Goal: Find specific page/section: Find specific page/section

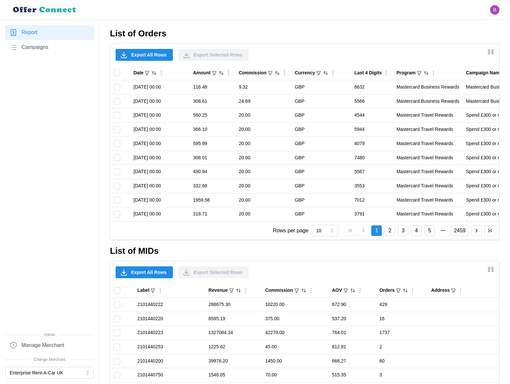
scroll to position [487, 0]
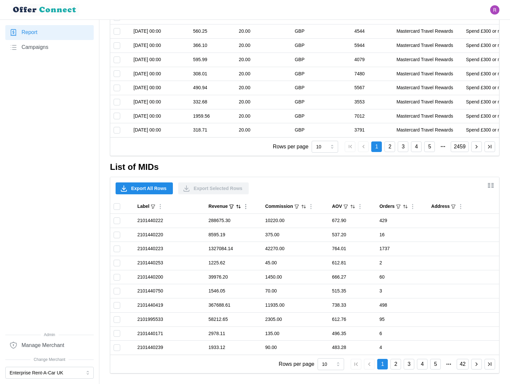
click at [238, 207] on icon "Sort by Revenue descending" at bounding box center [238, 206] width 5 height 5
click at [238, 207] on icon "Sorted by Revenue descending" at bounding box center [238, 206] width 5 height 5
click at [238, 207] on icon "Sorted by Revenue ascending" at bounding box center [238, 206] width 5 height 5
click at [238, 207] on icon "Sort by Revenue descending" at bounding box center [238, 206] width 5 height 5
click at [238, 207] on icon "Sorted by Revenue descending" at bounding box center [238, 206] width 5 height 5
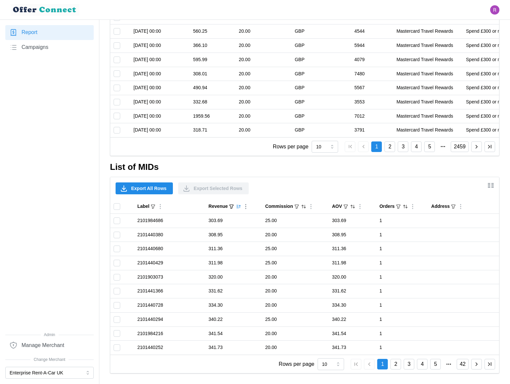
click at [238, 207] on icon "Sorted by Revenue ascending" at bounding box center [238, 206] width 5 height 5
click at [238, 207] on icon "Sort by Revenue descending" at bounding box center [238, 206] width 5 height 5
click at [238, 207] on icon "Sorted by Revenue descending" at bounding box center [238, 206] width 5 height 5
click at [60, 374] on button "Enterprise Rent-A-Car UK" at bounding box center [49, 373] width 88 height 12
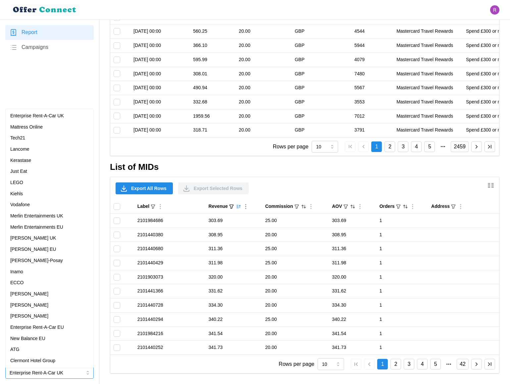
click at [27, 168] on p "Just Eat" at bounding box center [18, 171] width 17 height 7
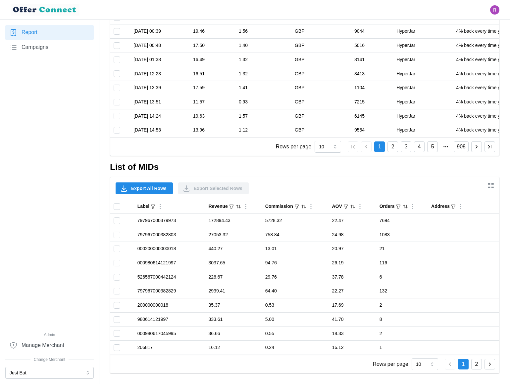
click at [477, 366] on button "2" at bounding box center [476, 364] width 11 height 11
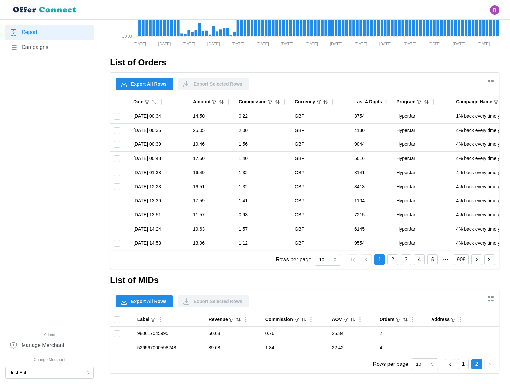
scroll to position [374, 0]
click at [463, 366] on button "1" at bounding box center [463, 364] width 11 height 11
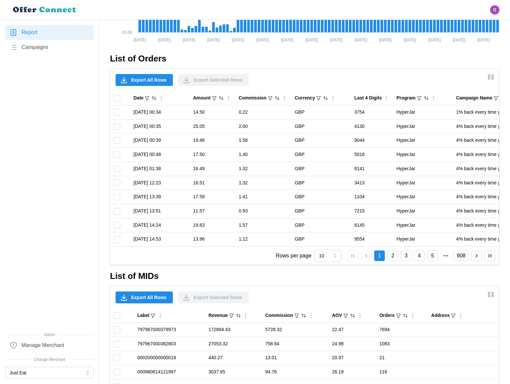
scroll to position [487, 0]
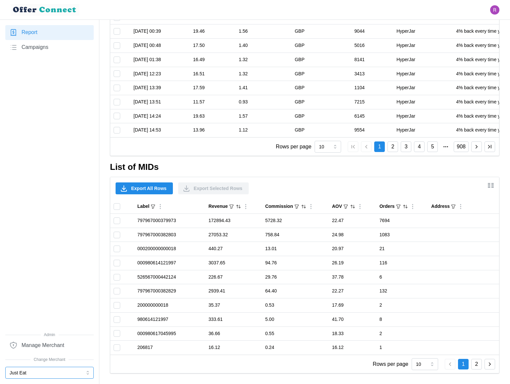
click at [27, 378] on button "Just Eat" at bounding box center [49, 373] width 88 height 12
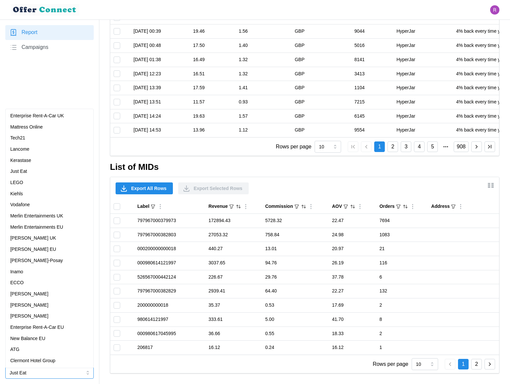
click at [40, 214] on p "Merlin Entertainments UK" at bounding box center [36, 216] width 53 height 7
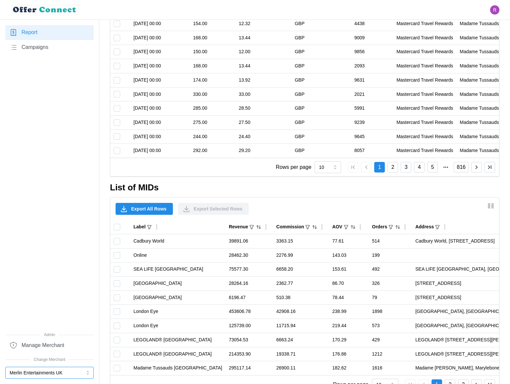
scroll to position [491, 0]
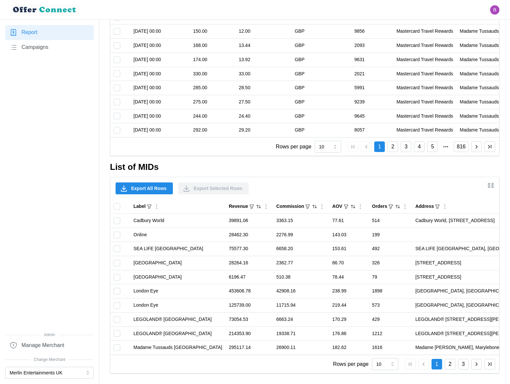
click at [479, 366] on icon "button" at bounding box center [476, 365] width 6 height 6
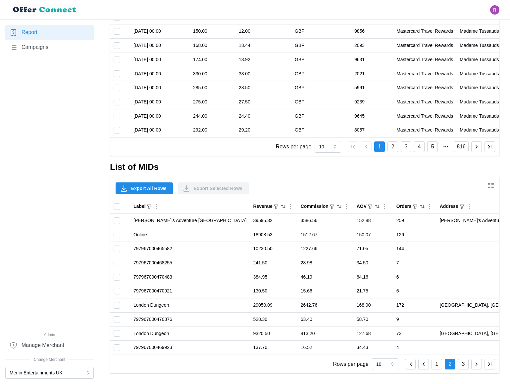
click at [479, 366] on icon "button" at bounding box center [476, 365] width 6 height 6
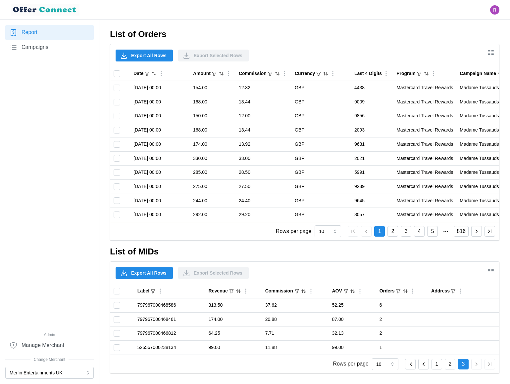
click at [425, 367] on icon "button" at bounding box center [423, 365] width 6 height 6
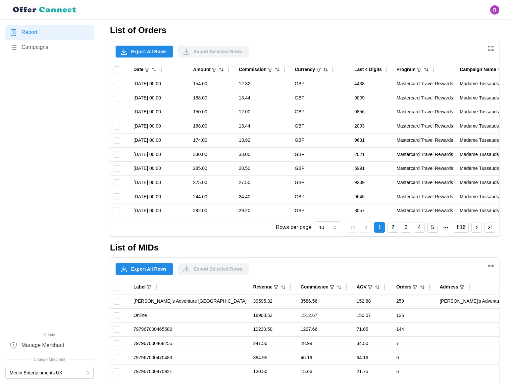
drag, startPoint x: 82, startPoint y: 372, endPoint x: 80, endPoint y: 367, distance: 5.9
click at [82, 372] on button "Merlin Entertainments UK" at bounding box center [49, 373] width 88 height 12
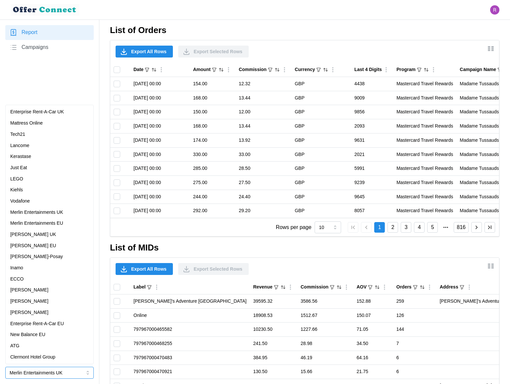
click at [60, 112] on p "Enterprise Rent-A-Car UK" at bounding box center [37, 112] width 54 height 7
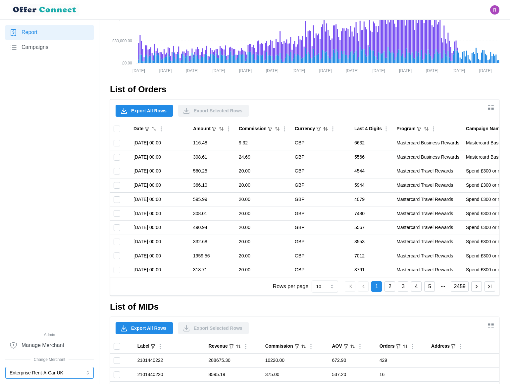
scroll to position [487, 0]
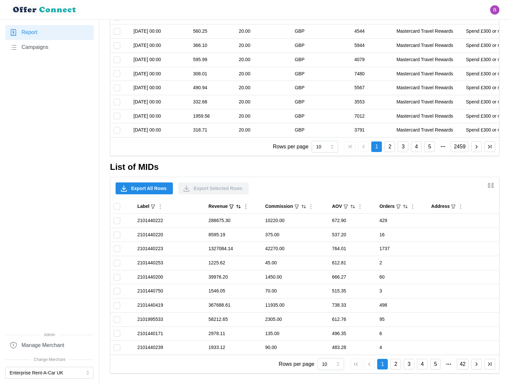
click at [240, 208] on icon "Sort by Revenue descending" at bounding box center [240, 206] width 2 height 3
click at [493, 187] on icon "Show/Hide columns" at bounding box center [490, 186] width 8 height 8
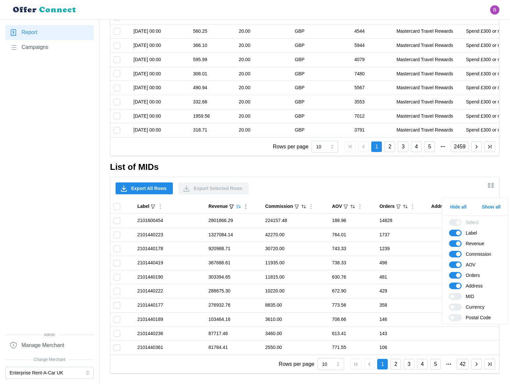
click at [490, 206] on span "Show all" at bounding box center [490, 206] width 19 height 11
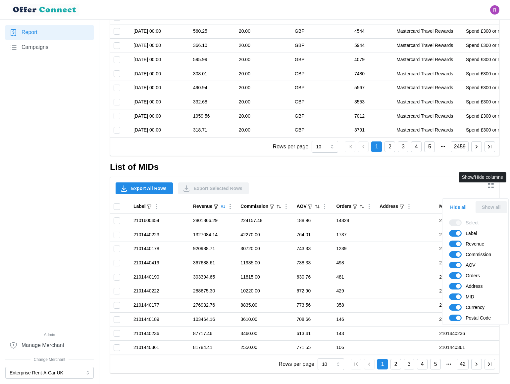
click at [490, 189] on icon "Show/Hide columns" at bounding box center [490, 186] width 8 height 8
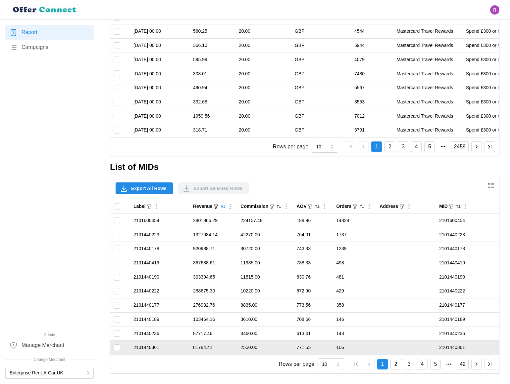
scroll to position [491, 0]
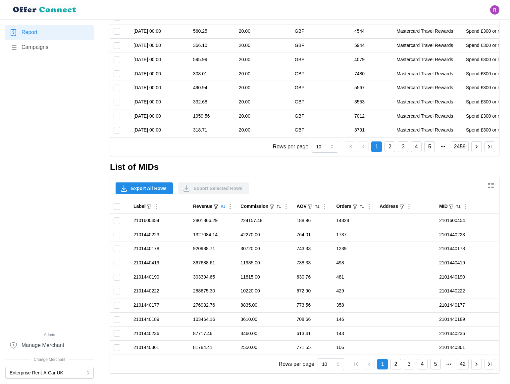
click at [477, 364] on icon "button" at bounding box center [476, 365] width 6 height 6
click at [477, 363] on icon "button" at bounding box center [476, 365] width 6 height 6
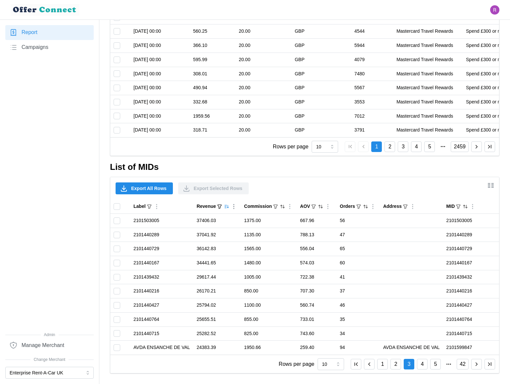
click at [477, 363] on icon "button" at bounding box center [476, 365] width 6 height 6
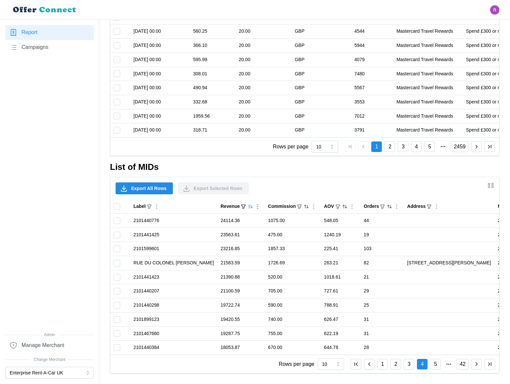
click at [477, 363] on icon "button" at bounding box center [476, 365] width 6 height 6
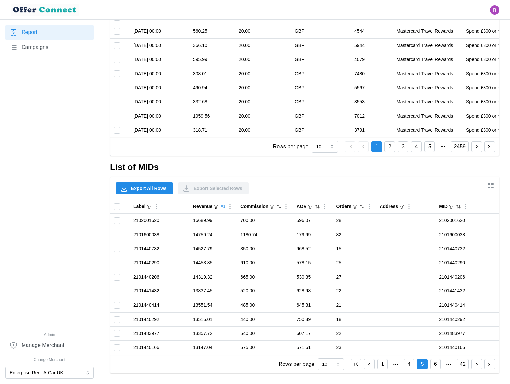
click at [370, 366] on icon "button" at bounding box center [369, 365] width 6 height 6
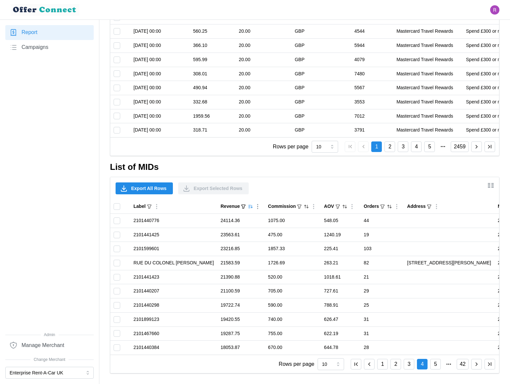
click at [370, 366] on icon "button" at bounding box center [369, 365] width 6 height 6
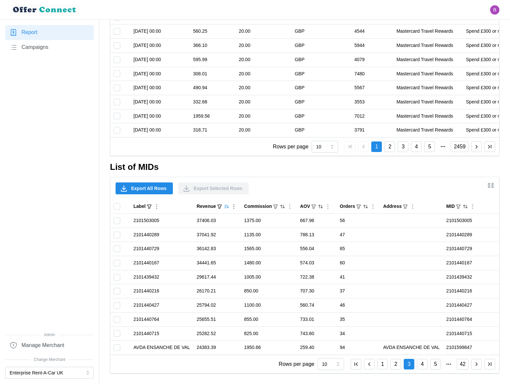
click at [156, 206] on icon "Column Actions" at bounding box center [156, 206] width 1 height 1
click at [474, 368] on button "button" at bounding box center [476, 364] width 11 height 11
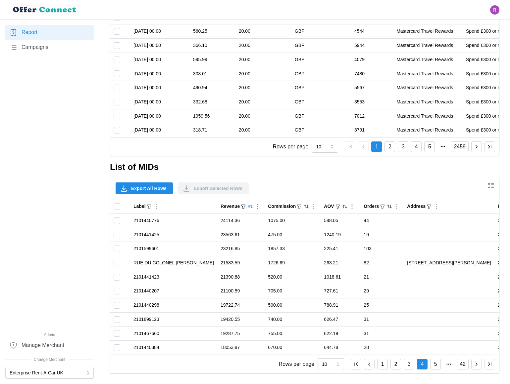
click at [474, 368] on button "button" at bounding box center [476, 364] width 11 height 11
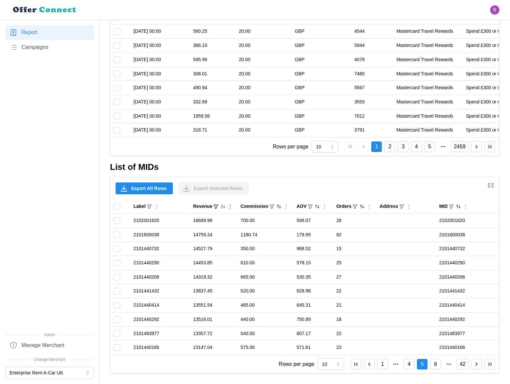
click at [474, 368] on button "button" at bounding box center [476, 364] width 11 height 11
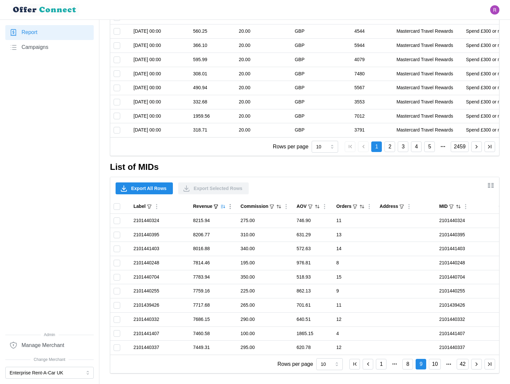
click at [474, 368] on button "button" at bounding box center [476, 364] width 11 height 11
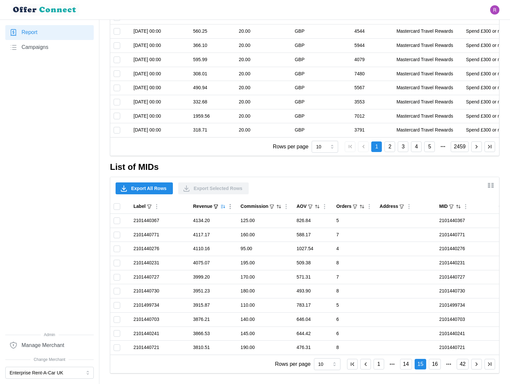
click at [474, 368] on button "button" at bounding box center [476, 364] width 11 height 11
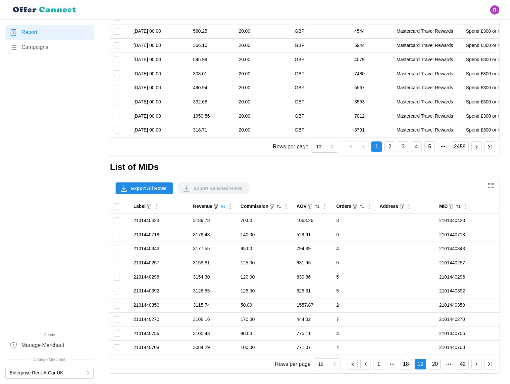
click at [474, 368] on button "button" at bounding box center [476, 364] width 11 height 11
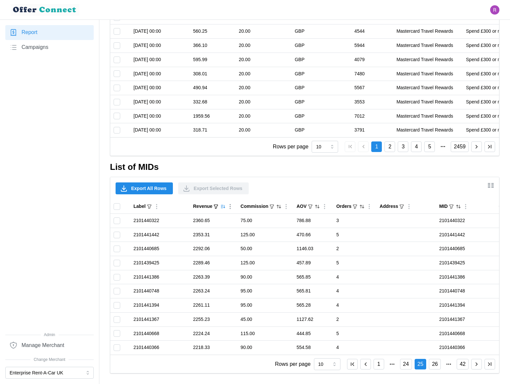
click at [474, 368] on button "button" at bounding box center [476, 364] width 11 height 11
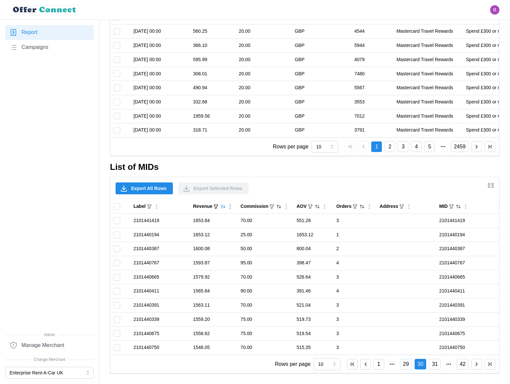
click at [474, 368] on button "button" at bounding box center [476, 364] width 11 height 11
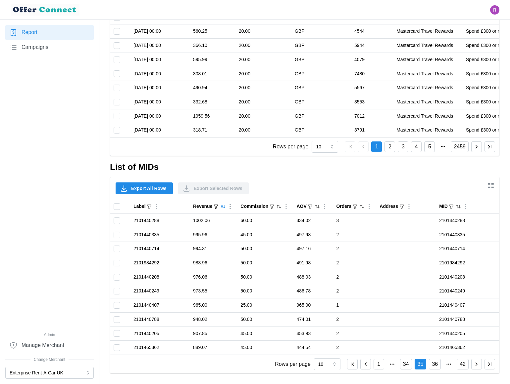
click at [474, 368] on button "button" at bounding box center [476, 364] width 11 height 11
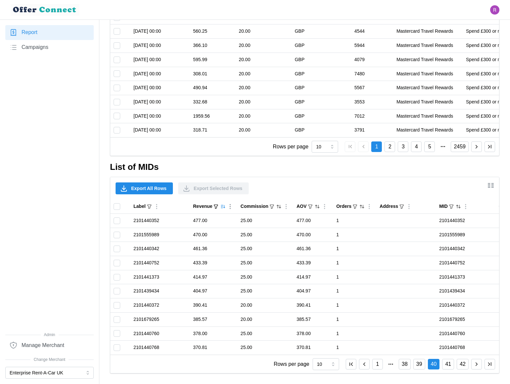
click at [474, 368] on button "button" at bounding box center [476, 364] width 11 height 11
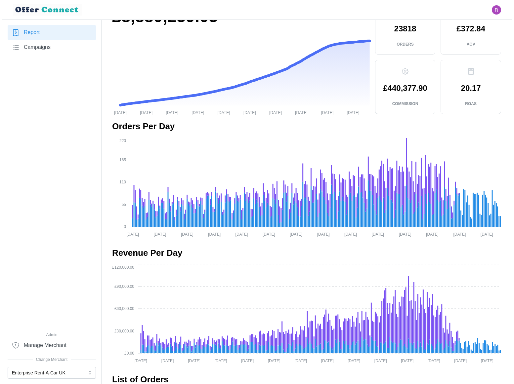
scroll to position [0, 0]
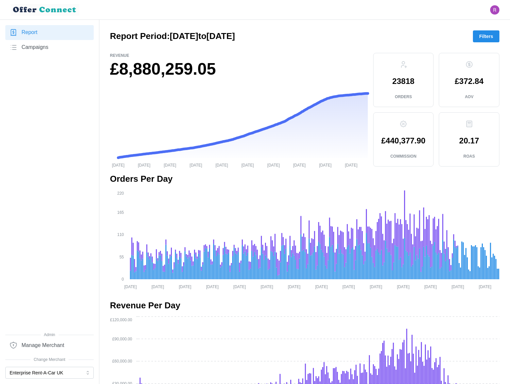
click at [30, 49] on span "Campaigns" at bounding box center [35, 47] width 27 height 8
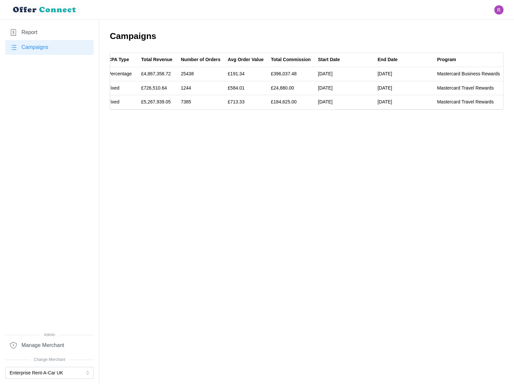
scroll to position [0, 121]
click at [56, 377] on button "Enterprise Rent-A-Car UK" at bounding box center [49, 373] width 88 height 12
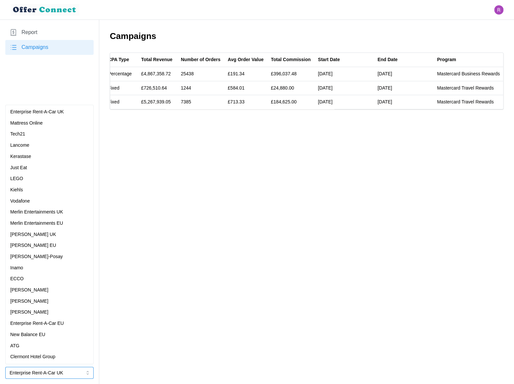
click at [57, 125] on div "Mattress Online" at bounding box center [49, 123] width 78 height 7
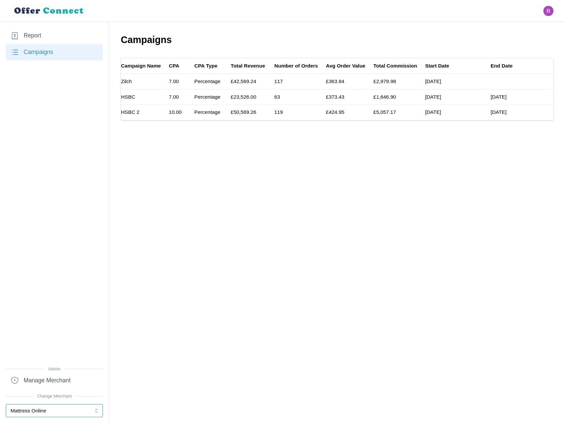
scroll to position [0, 0]
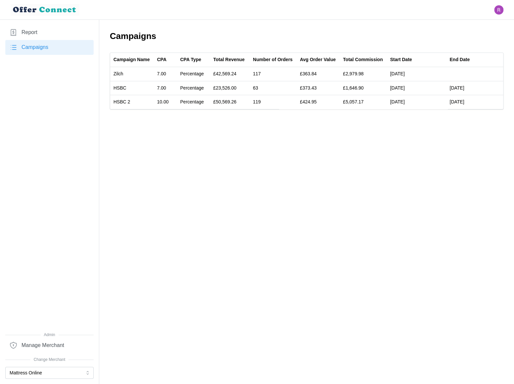
click at [136, 163] on main "Campaigns Campaign Name CPA CPA Type Total Revenue Number of Orders Avg Order V…" at bounding box center [257, 192] width 514 height 384
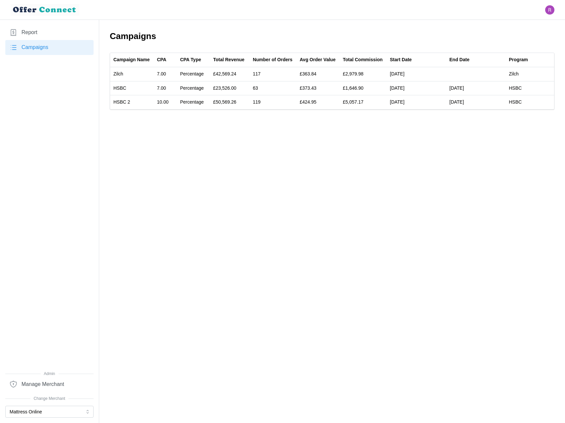
click at [38, 31] on link "Report" at bounding box center [49, 32] width 88 height 15
click at [40, 32] on link "Report" at bounding box center [49, 32] width 88 height 15
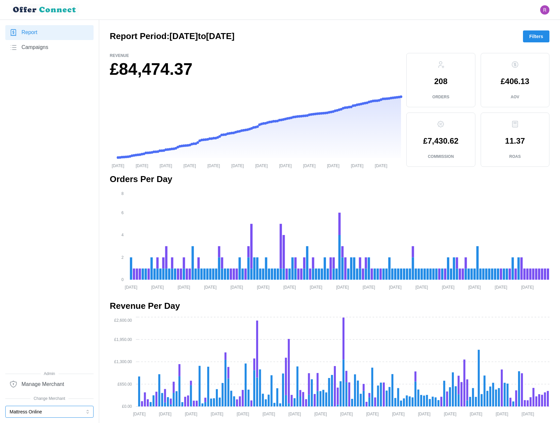
click at [21, 384] on button "Mattress Online" at bounding box center [49, 412] width 88 height 12
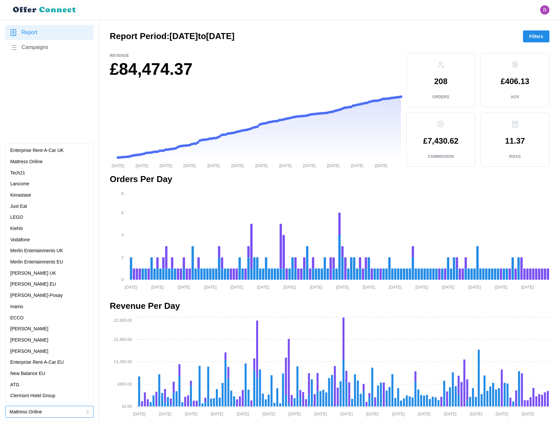
click at [24, 182] on p "Lancome" at bounding box center [19, 183] width 19 height 7
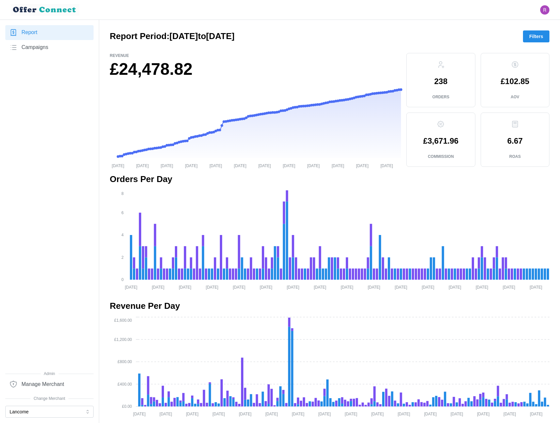
click at [31, 48] on span "Campaigns" at bounding box center [35, 47] width 27 height 8
